Goal: Task Accomplishment & Management: Use online tool/utility

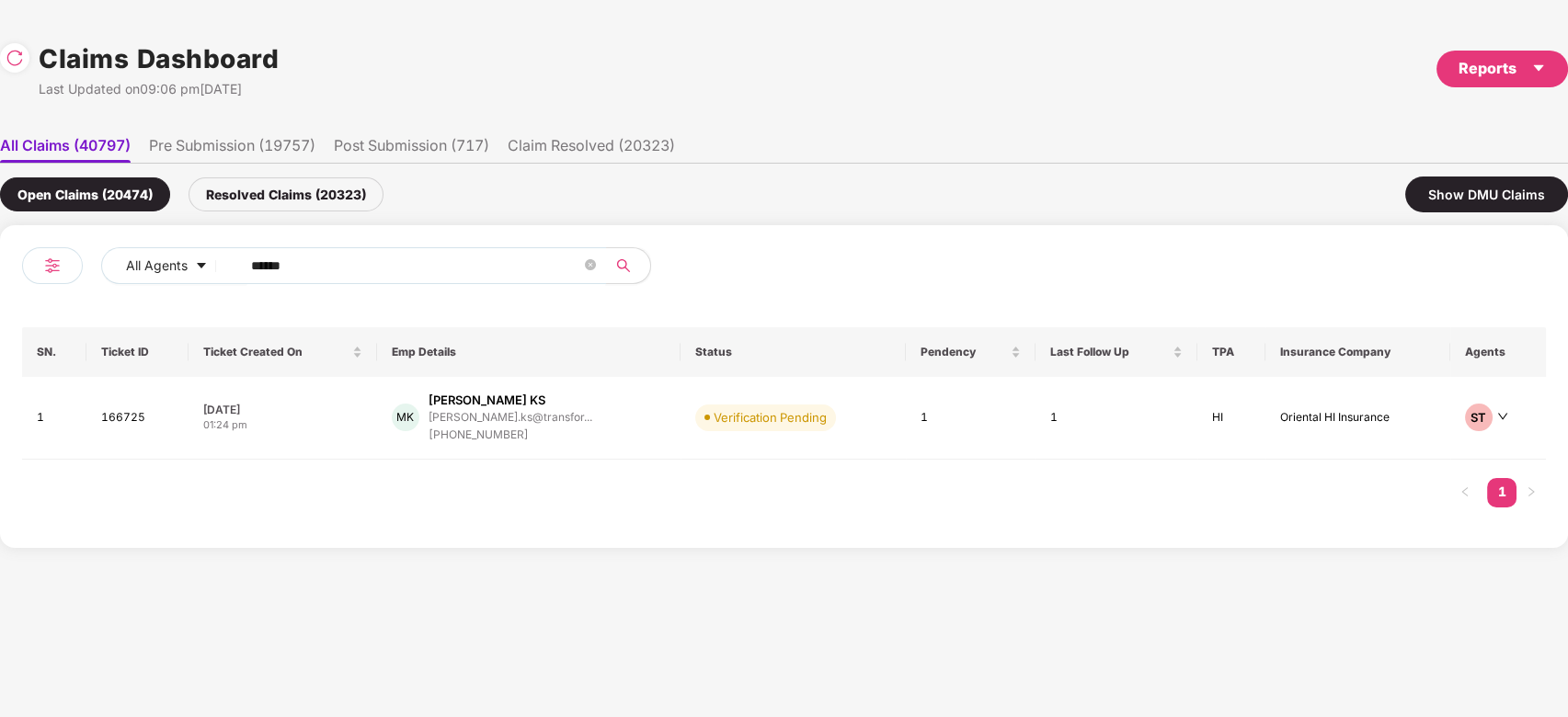
click at [510, 276] on input "******" at bounding box center [416, 266] width 330 height 28
paste input "text"
type input "******"
click at [504, 418] on div "[PERSON_NAME].kuchi@tigera..." at bounding box center [509, 417] width 170 height 12
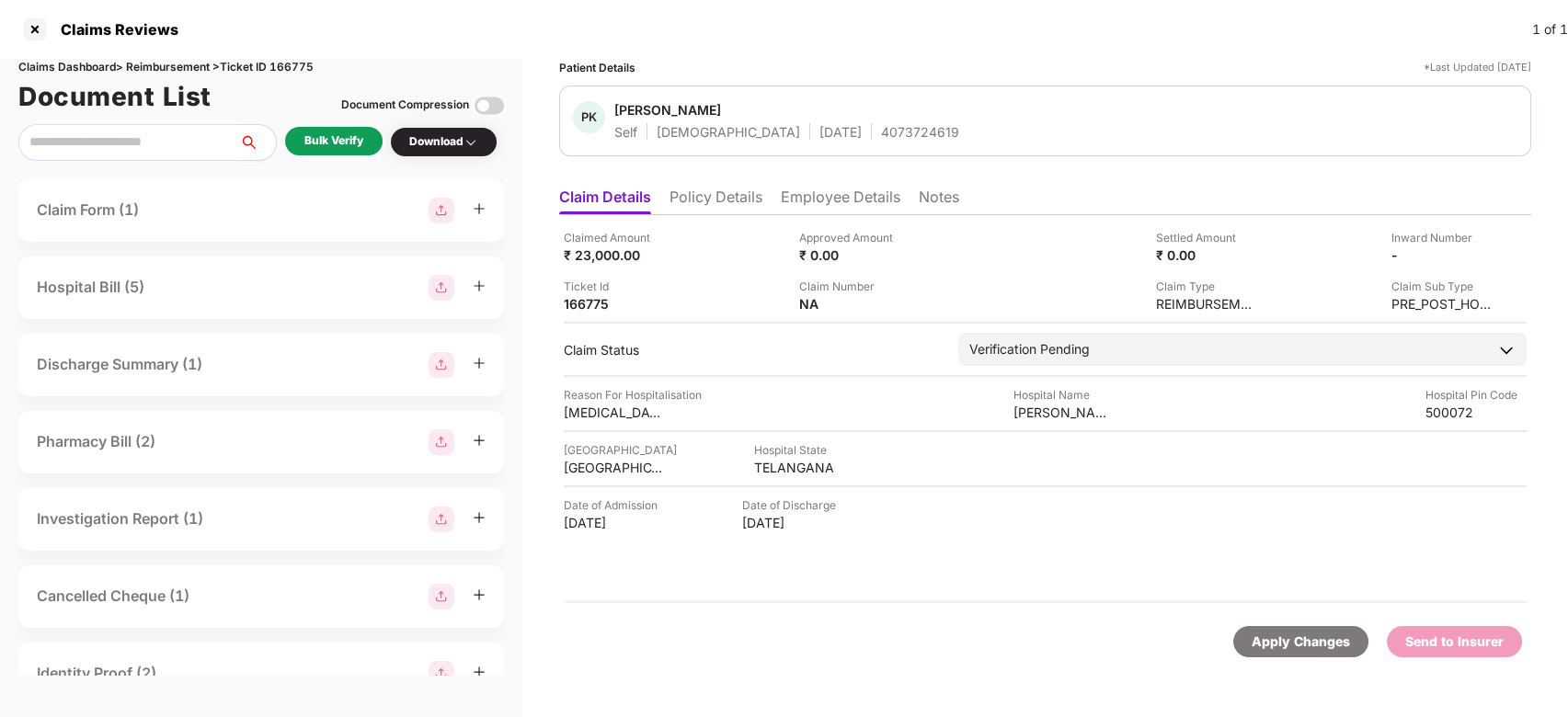
click at [344, 140] on div "Bulk Verify" at bounding box center [334, 142] width 59 height 18
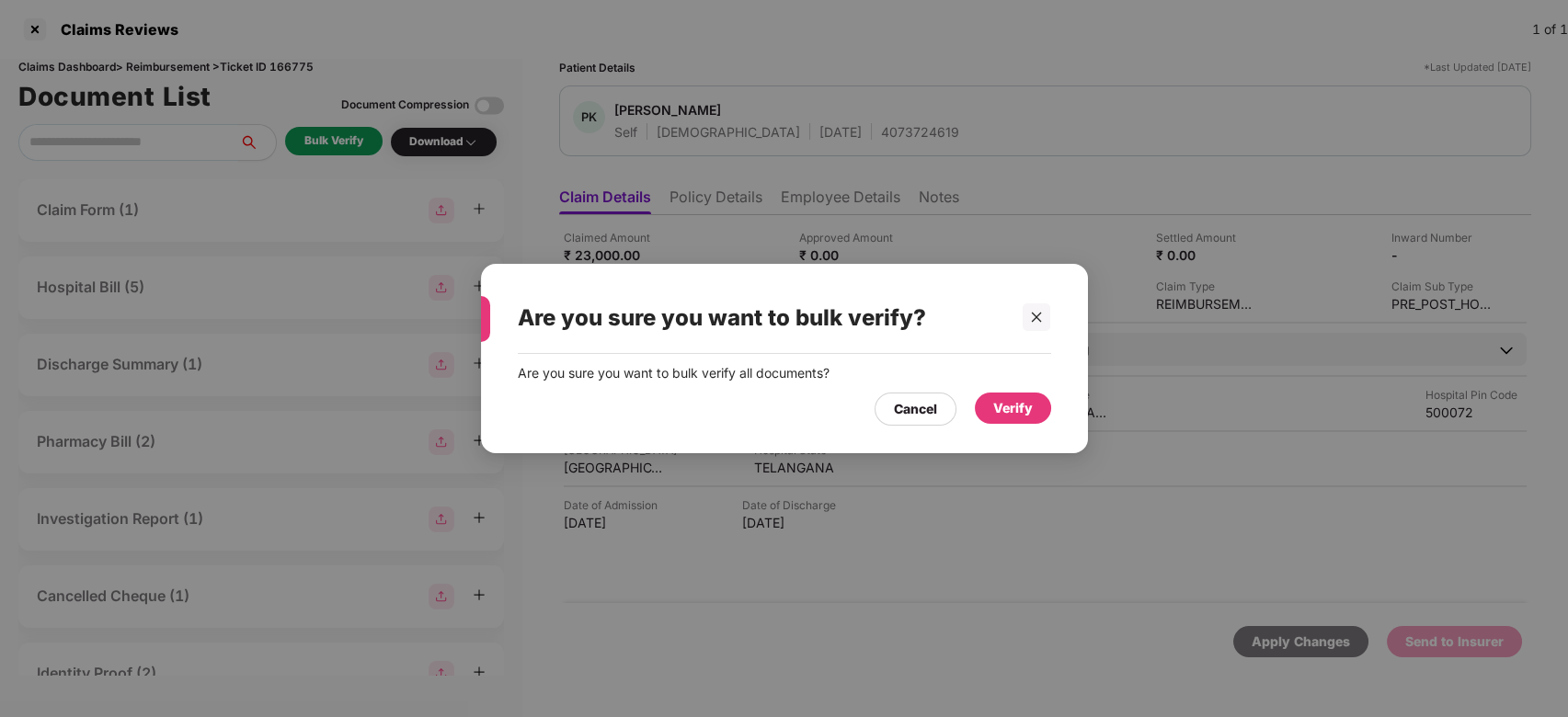
click at [1012, 411] on div "Verify" at bounding box center [1013, 408] width 39 height 21
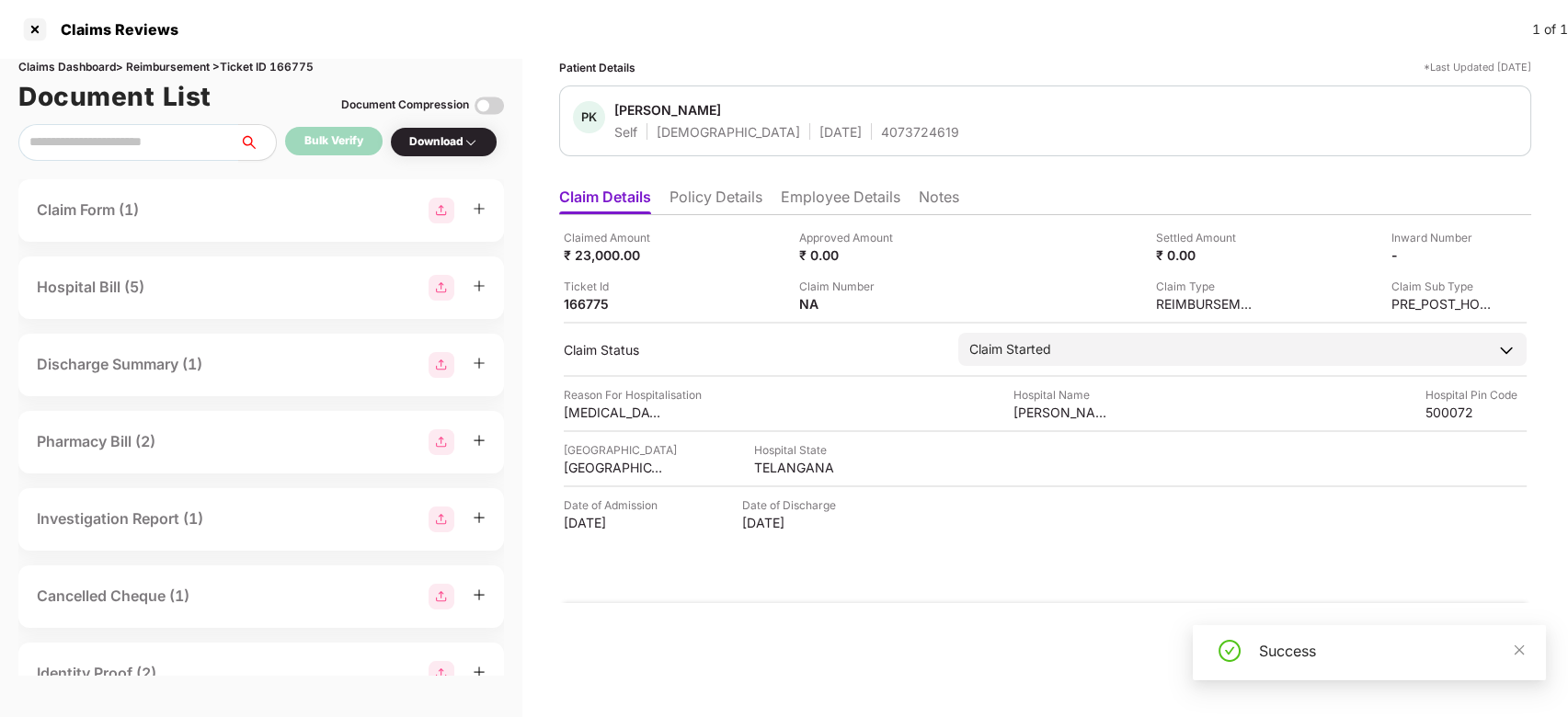
click at [1528, 648] on div "Success" at bounding box center [1368, 653] width 353 height 55
click at [1526, 648] on div "Success" at bounding box center [1368, 653] width 353 height 55
click at [1524, 648] on icon "close" at bounding box center [1518, 650] width 13 height 13
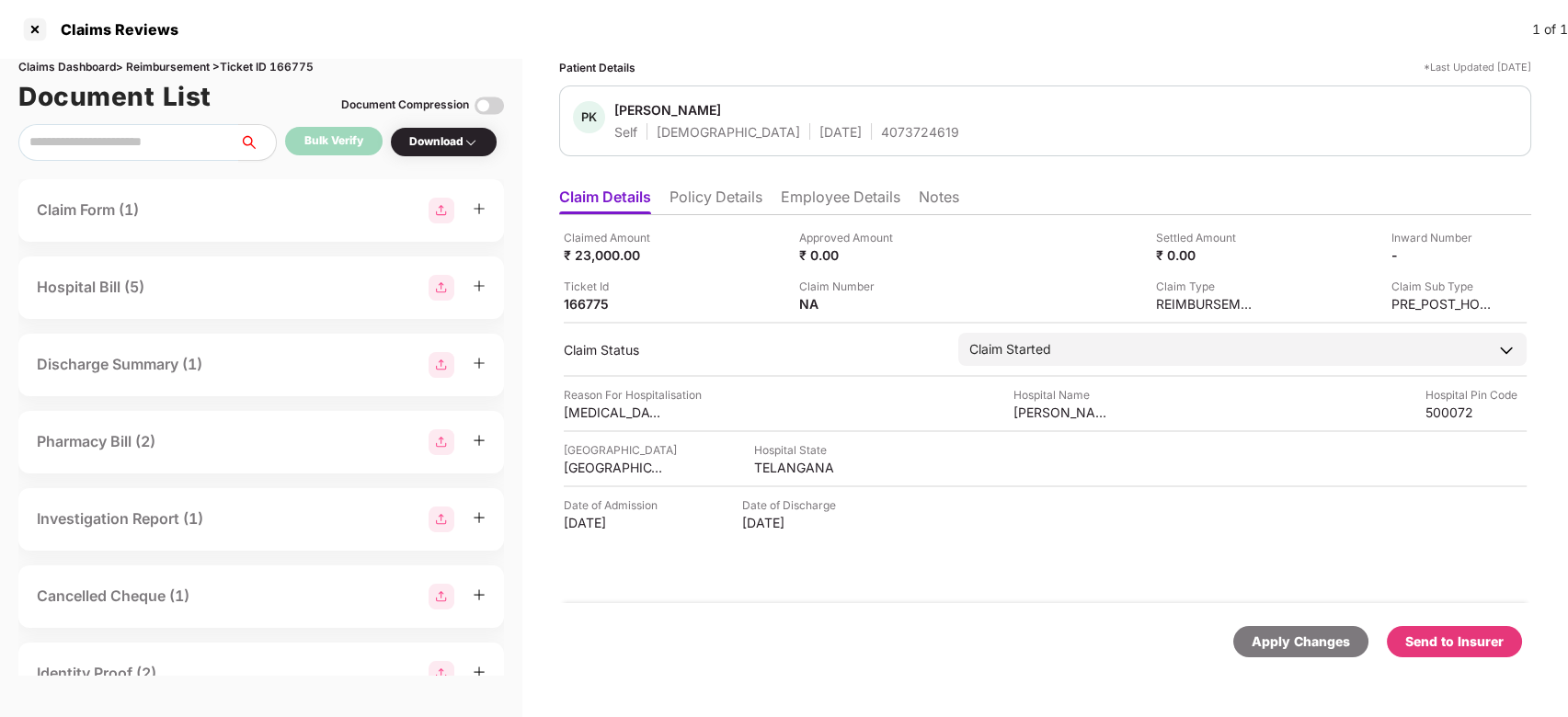
click at [1471, 634] on div "Send to Insurer" at bounding box center [1454, 642] width 98 height 21
click at [833, 206] on li "Employee Details" at bounding box center [841, 201] width 120 height 27
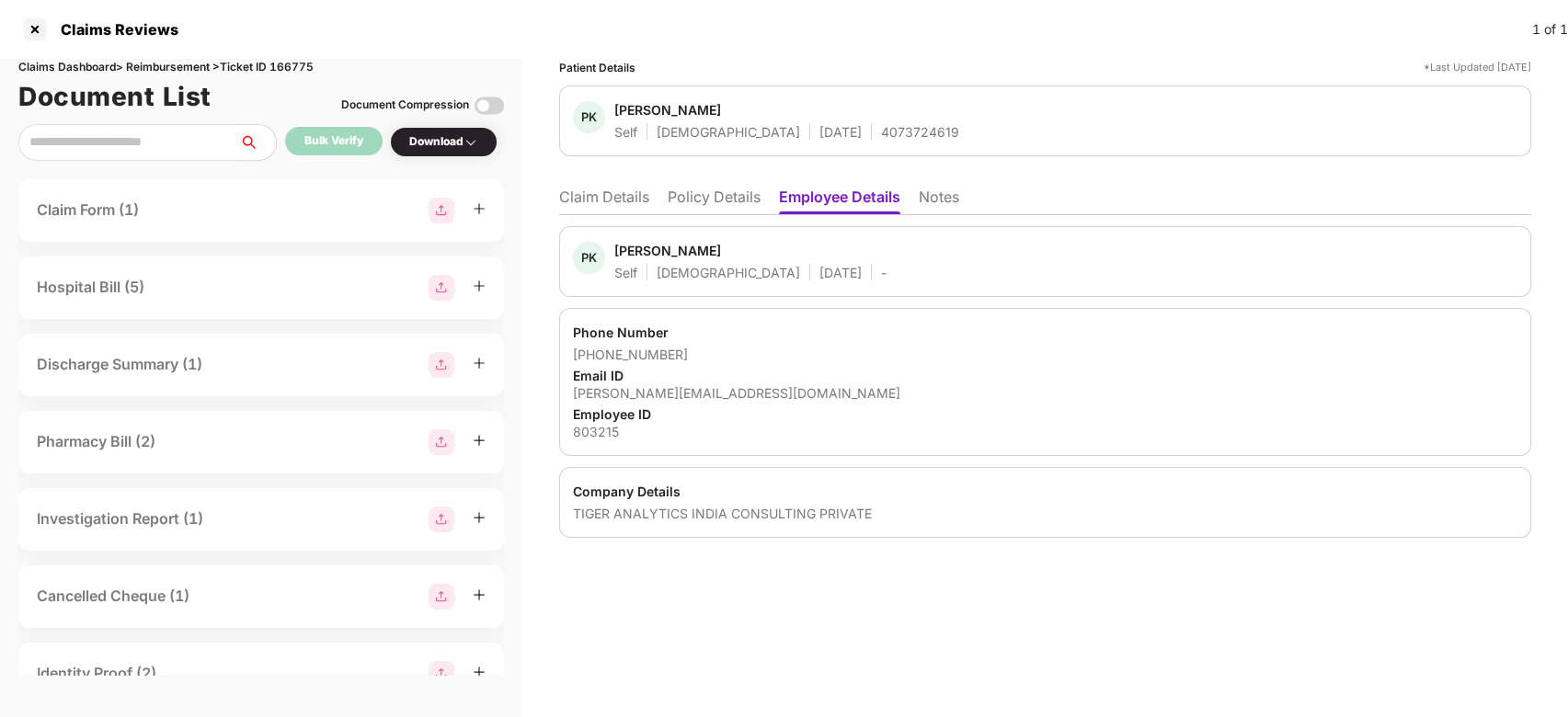
click at [640, 255] on div "[PERSON_NAME]" at bounding box center [668, 251] width 106 height 18
copy div "[PERSON_NAME]"
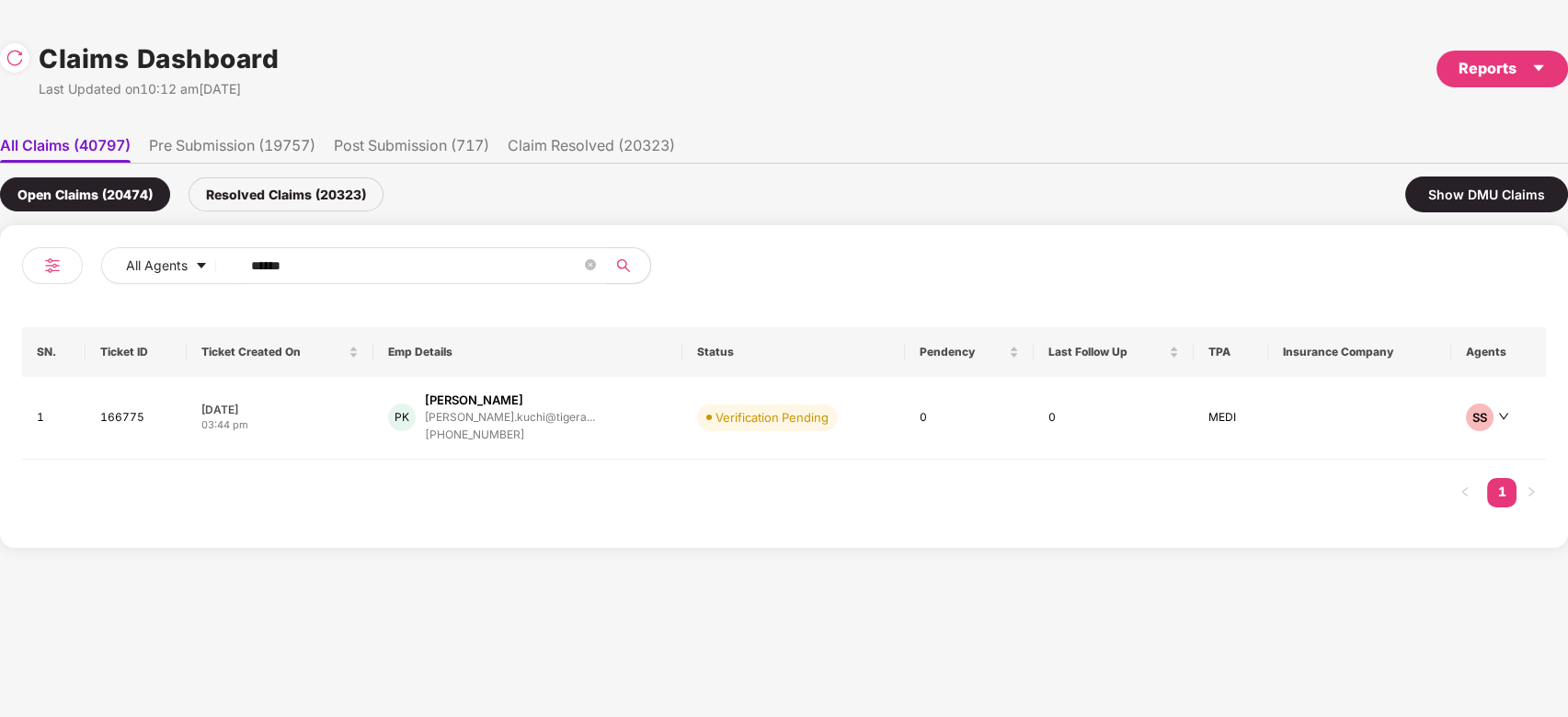
click at [427, 253] on input "******" at bounding box center [416, 266] width 330 height 28
paste input "text"
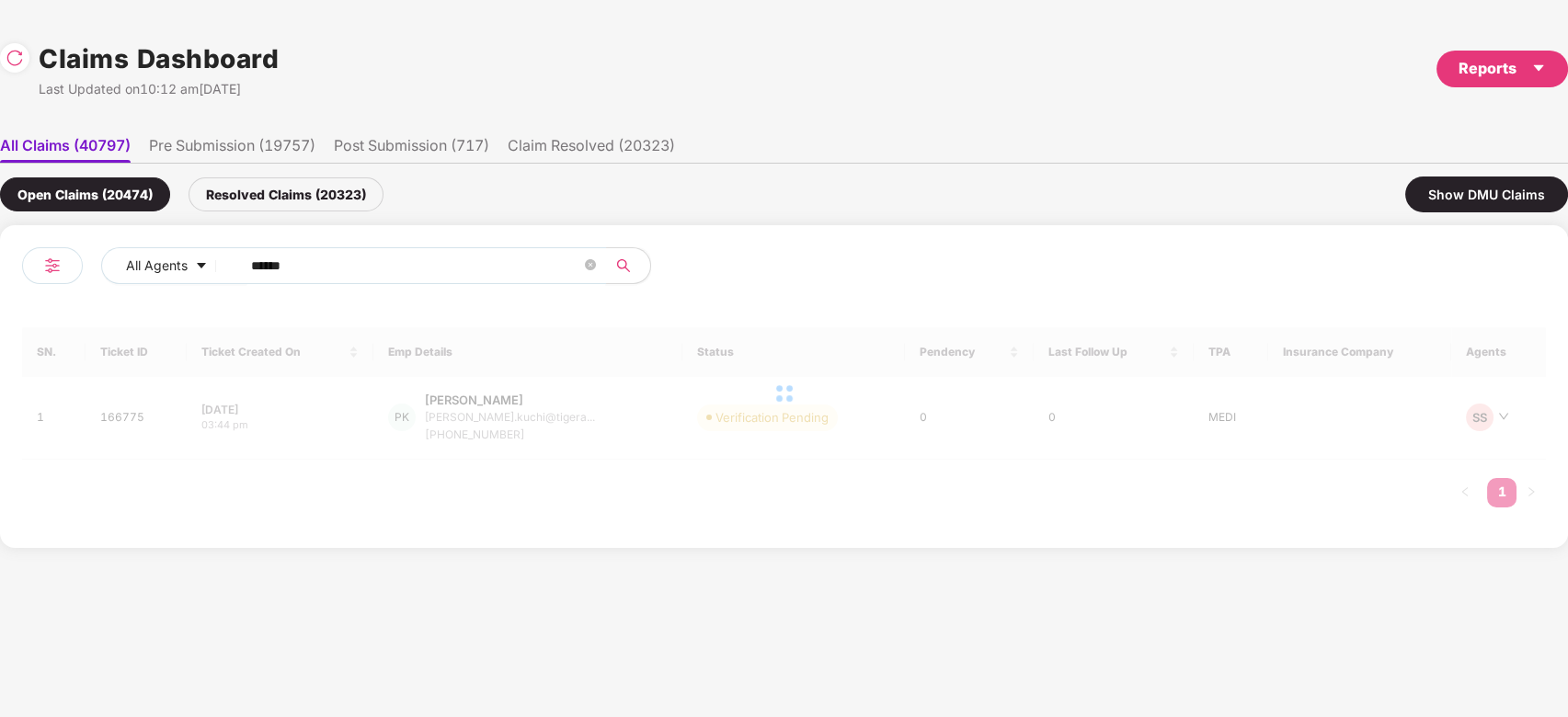
type input "******"
click at [646, 406] on div at bounding box center [784, 393] width 1524 height 133
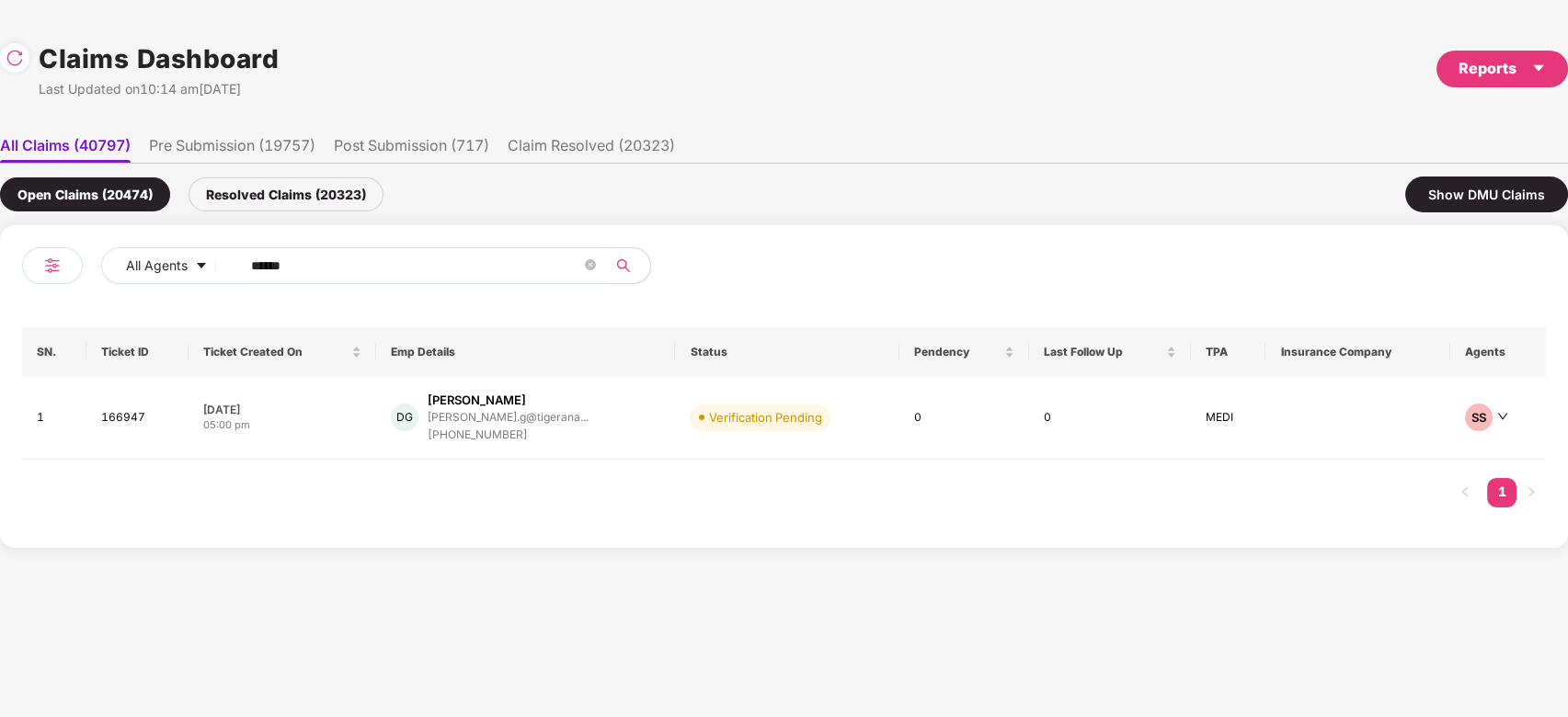
click at [646, 406] on td "DG [PERSON_NAME]... [PHONE_NUMBER]" at bounding box center [526, 418] width 300 height 83
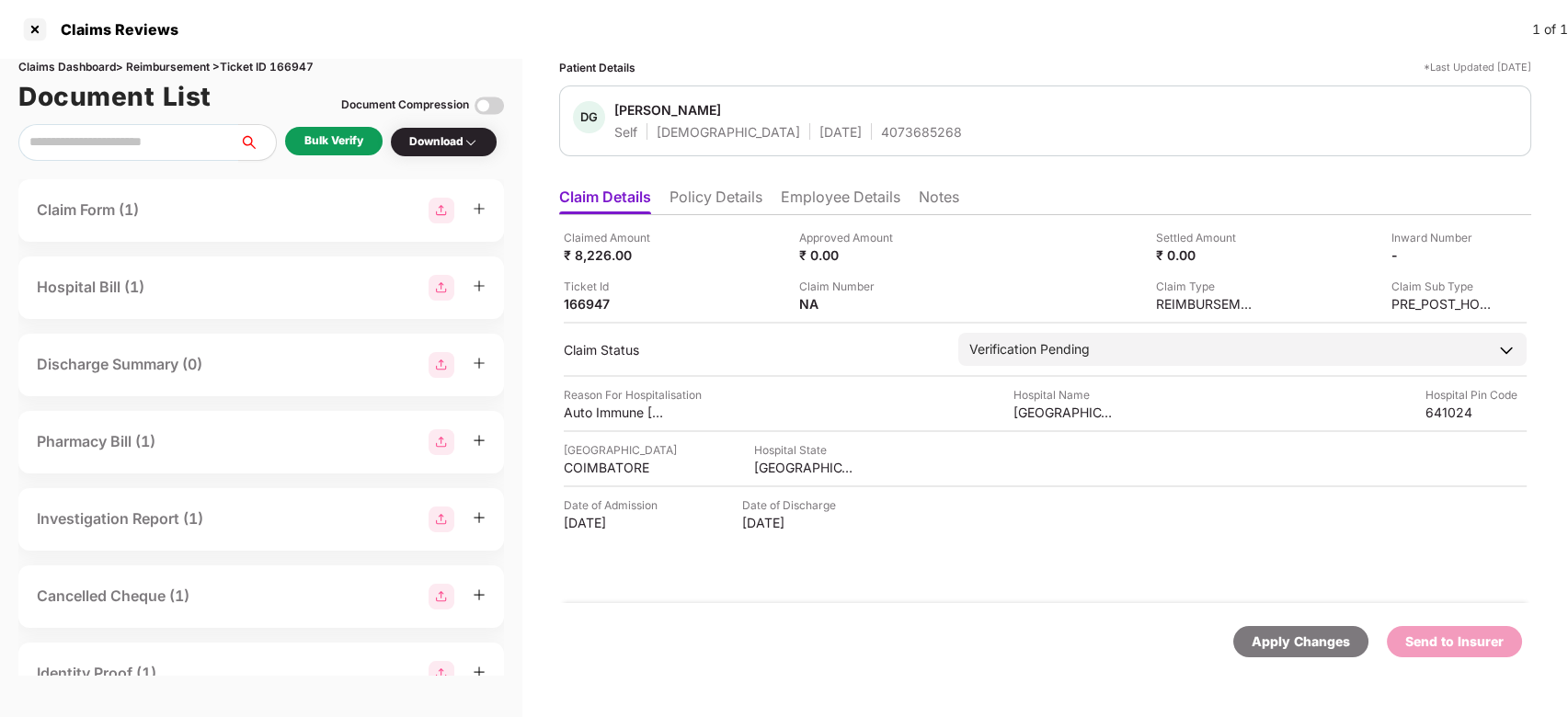
click at [345, 146] on div "Bulk Verify" at bounding box center [334, 142] width 59 height 18
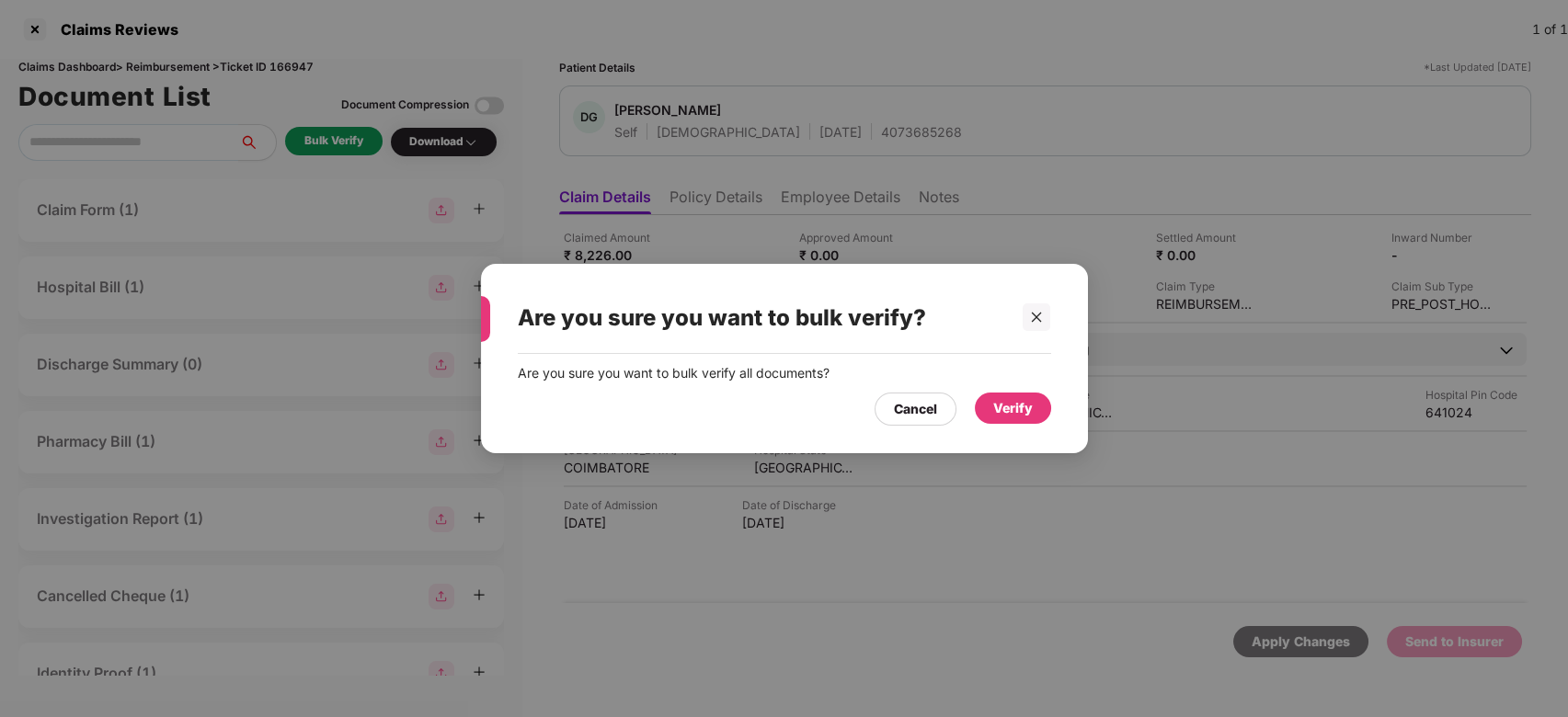
click at [987, 403] on div "Verify" at bounding box center [1013, 408] width 77 height 31
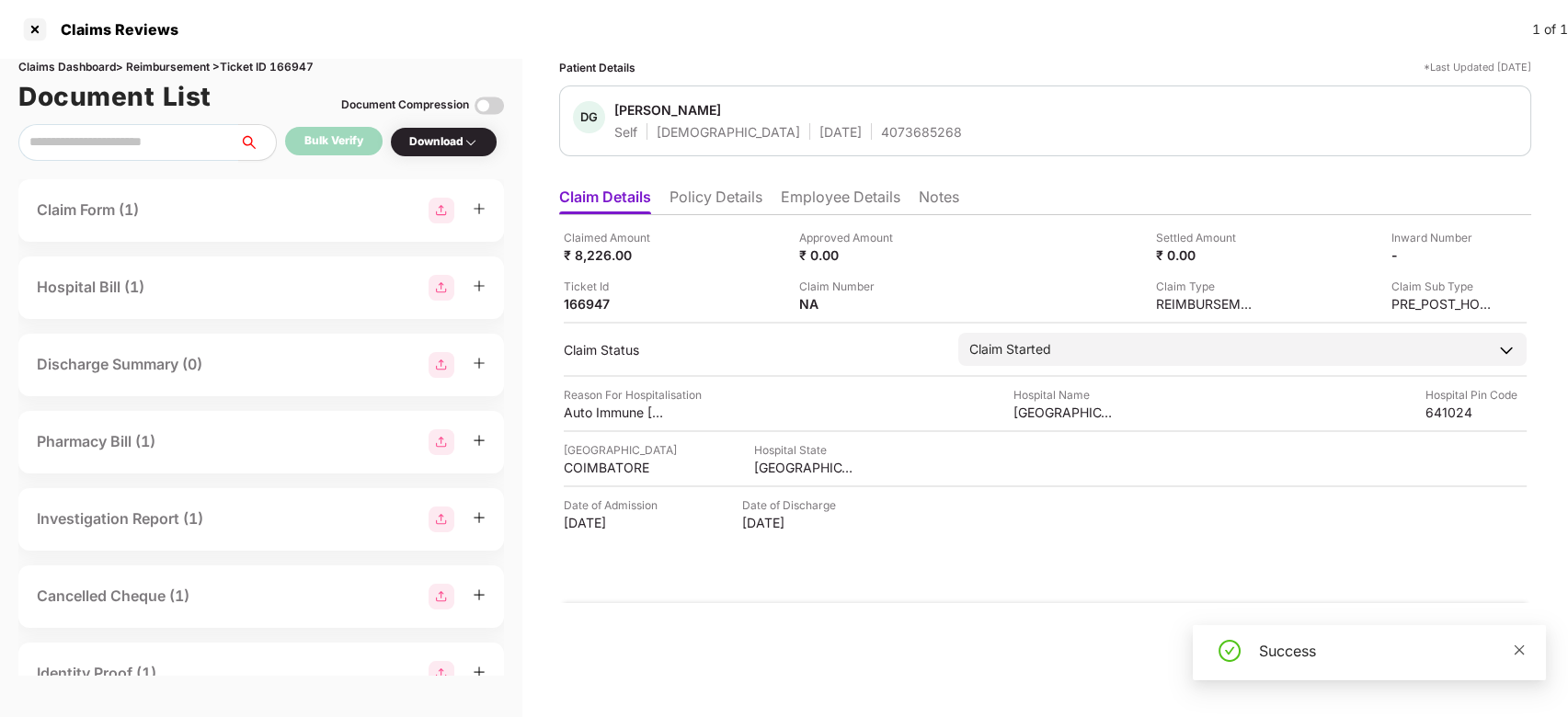
click at [1513, 649] on icon "close" at bounding box center [1518, 650] width 13 height 13
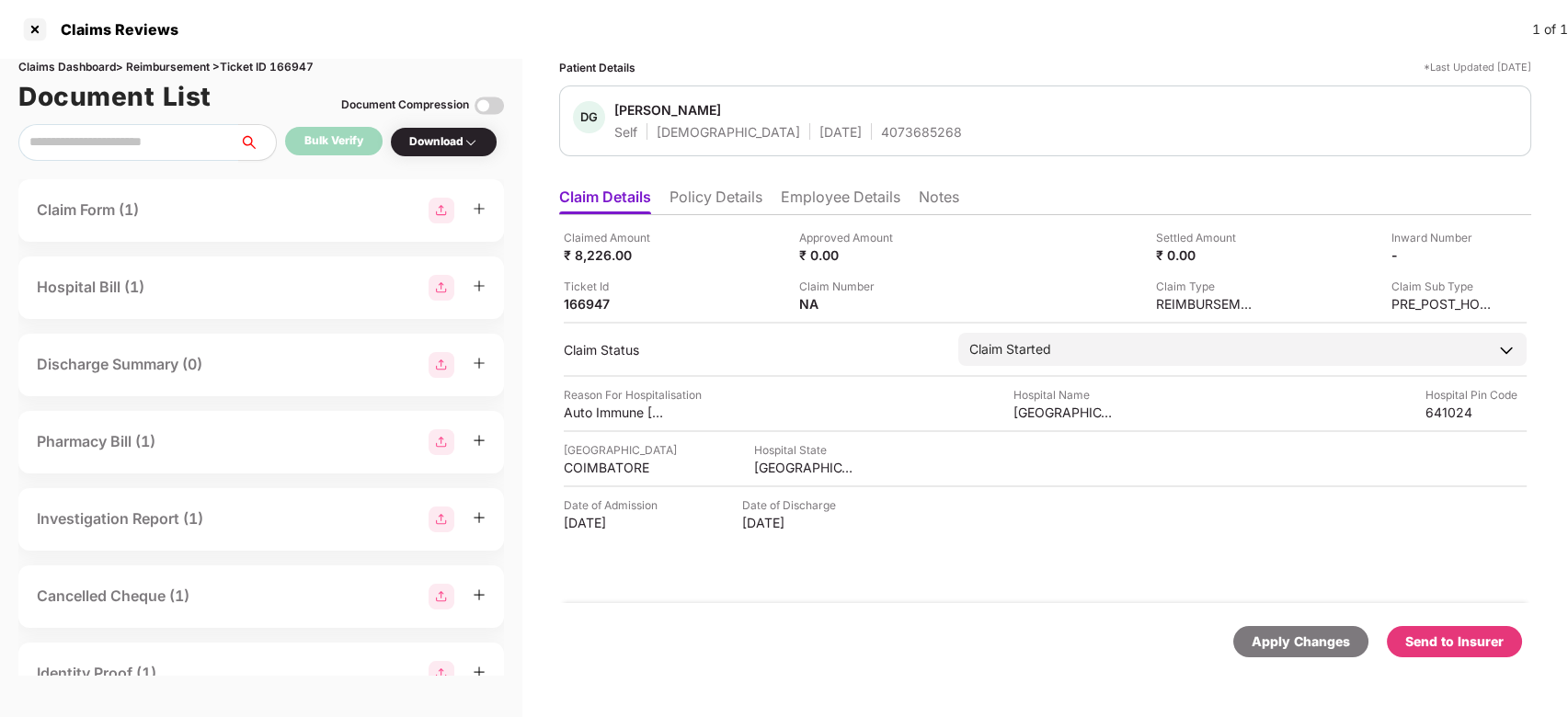
click at [1464, 652] on div "Send to Insurer" at bounding box center [1453, 642] width 135 height 31
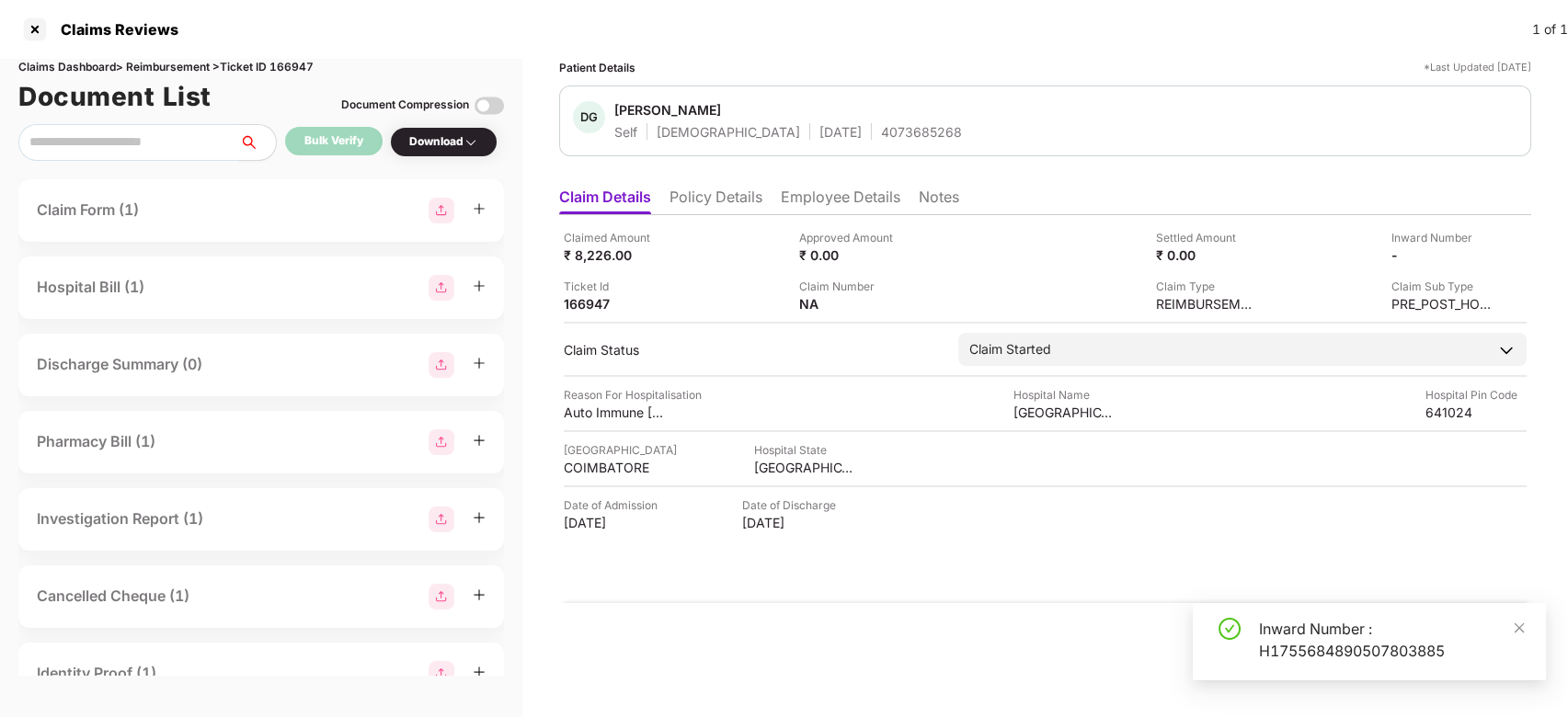
click at [823, 192] on li "Employee Details" at bounding box center [841, 201] width 120 height 27
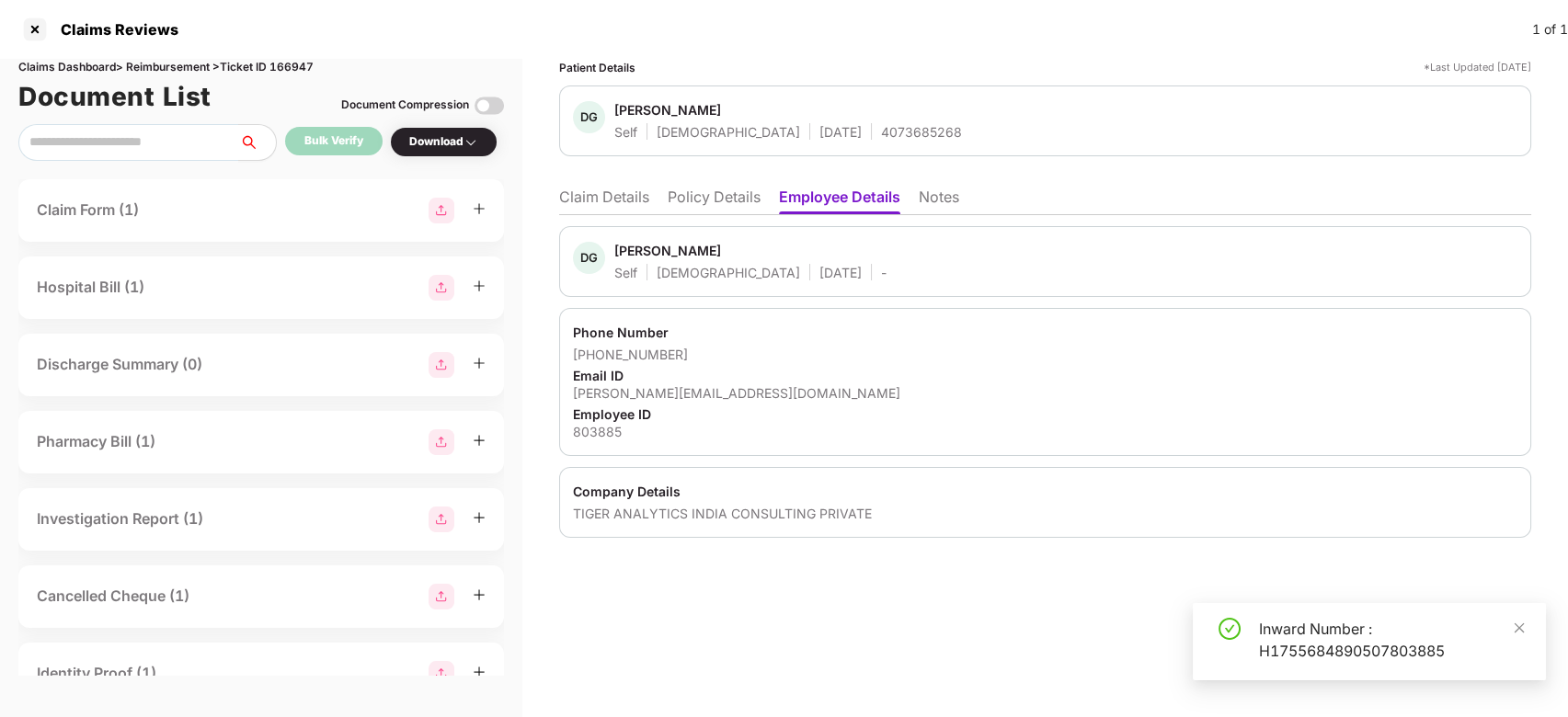
click at [659, 238] on div "[PERSON_NAME] Self [DEMOGRAPHIC_DATA] [DATE] -" at bounding box center [1045, 262] width 972 height 71
copy div "[PERSON_NAME]"
